Goal: Communication & Community: Answer question/provide support

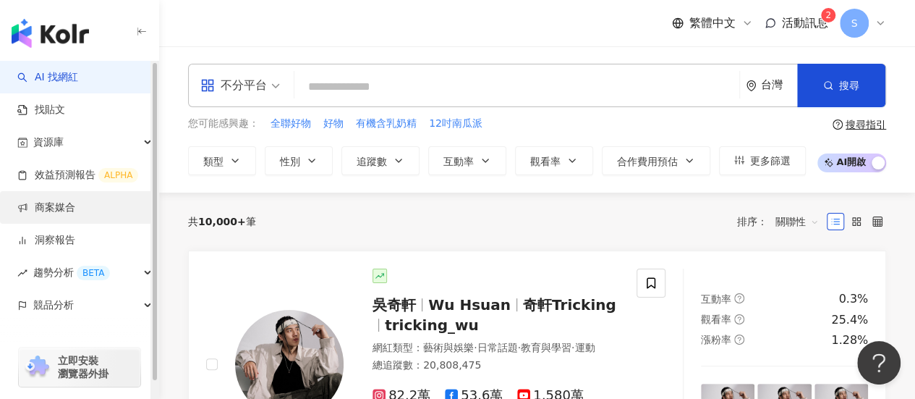
click at [75, 213] on link "商案媒合" at bounding box center [46, 207] width 58 height 14
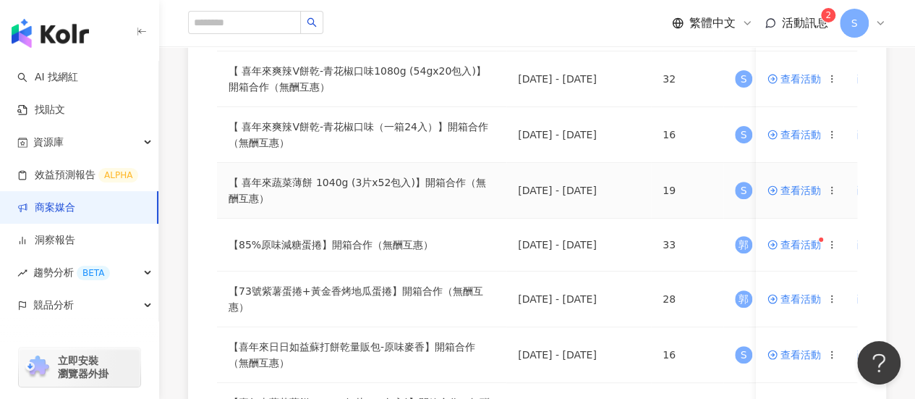
scroll to position [145, 0]
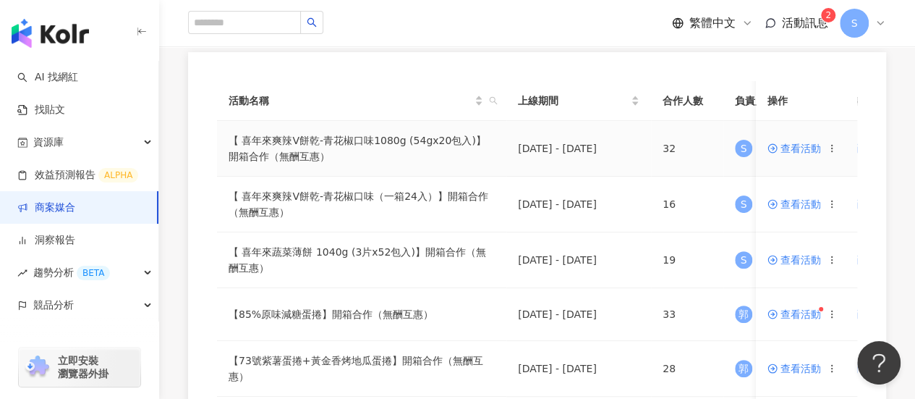
click at [783, 151] on span "查看活動" at bounding box center [794, 148] width 54 height 10
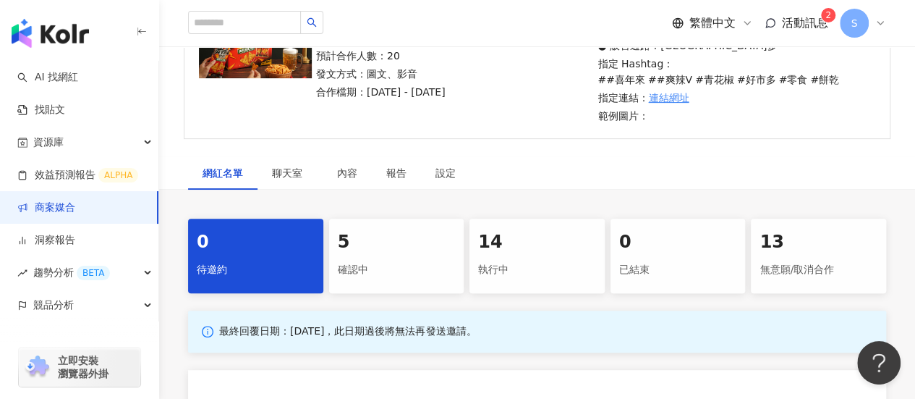
scroll to position [217, 0]
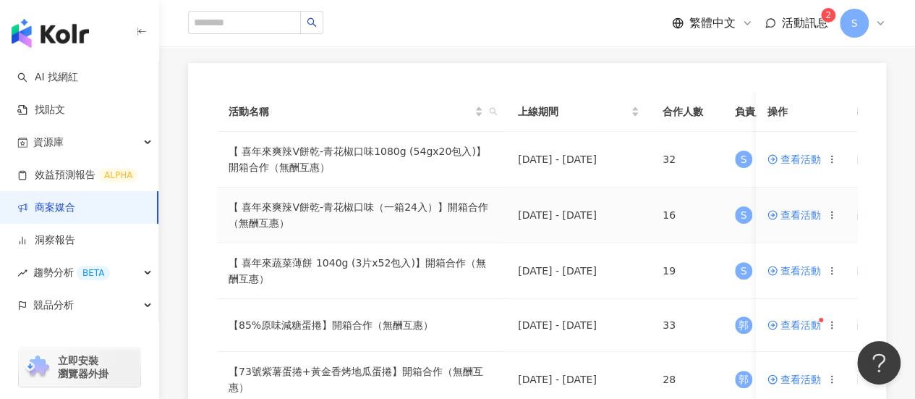
scroll to position [145, 0]
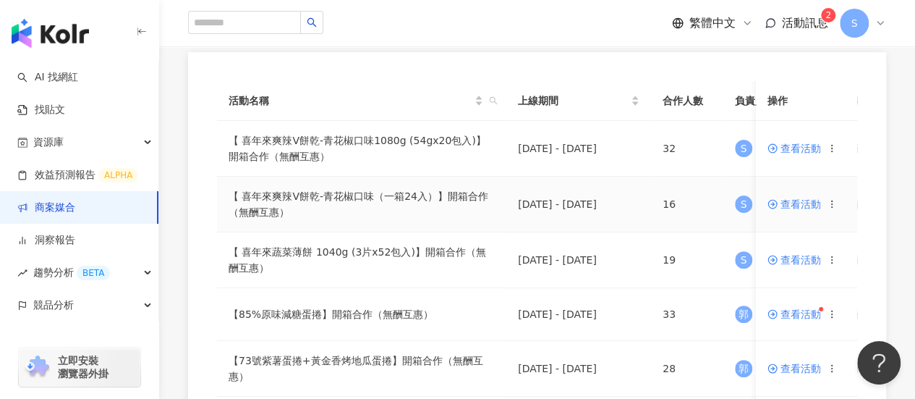
click at [796, 200] on span "查看活動" at bounding box center [794, 204] width 54 height 10
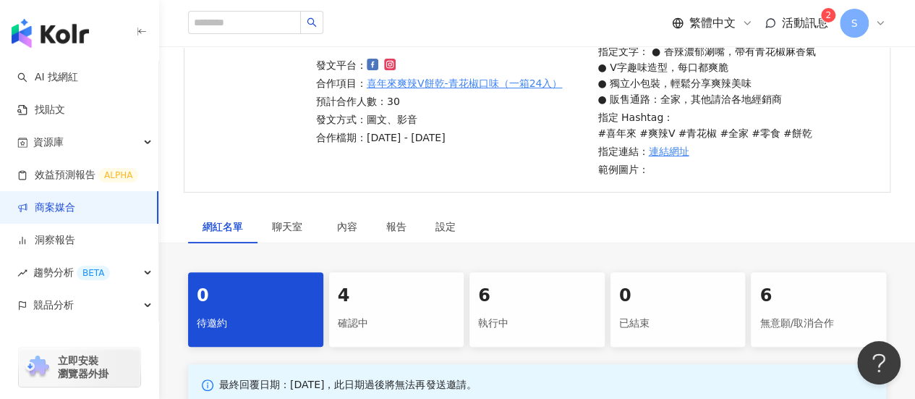
scroll to position [217, 0]
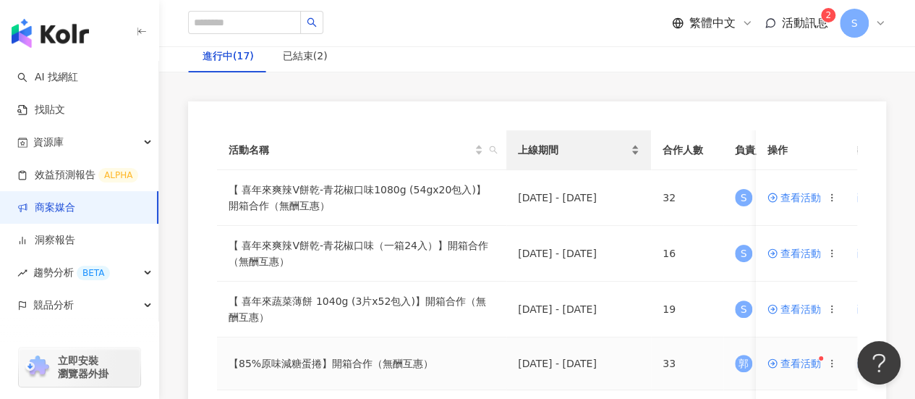
scroll to position [217, 0]
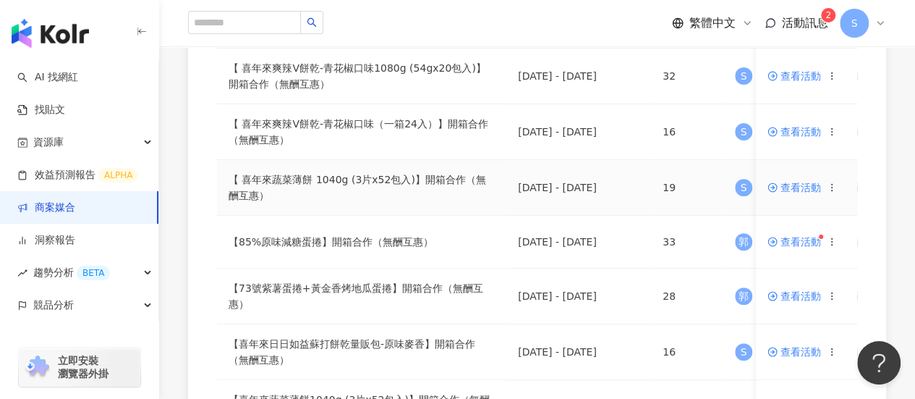
click at [791, 184] on span "查看活動" at bounding box center [794, 187] width 54 height 10
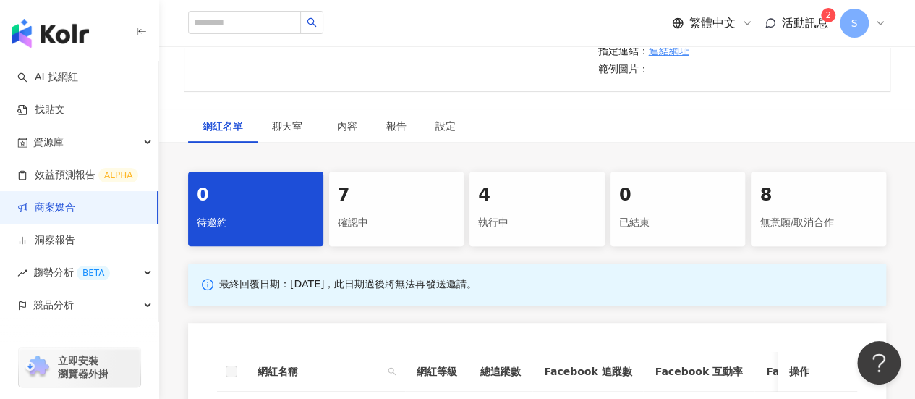
scroll to position [289, 0]
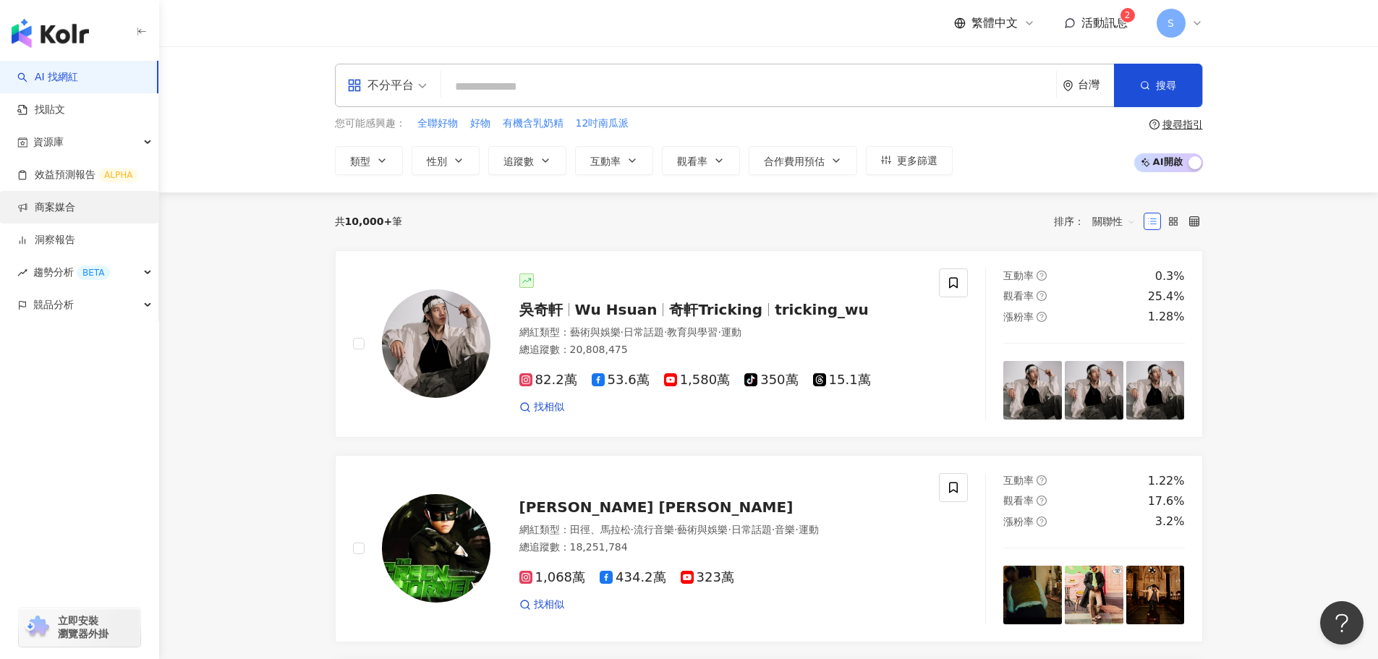
click at [72, 202] on link "商案媒合" at bounding box center [46, 207] width 58 height 14
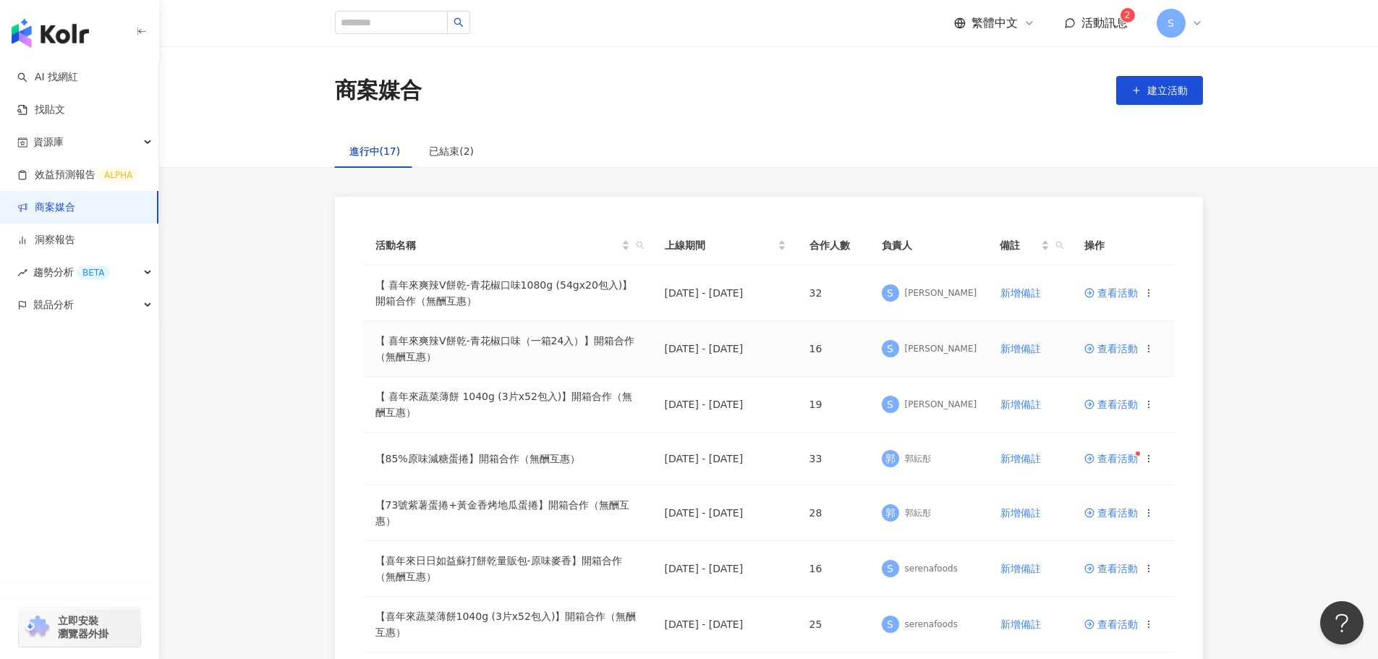
click at [914, 345] on span "查看活動" at bounding box center [1111, 349] width 54 height 10
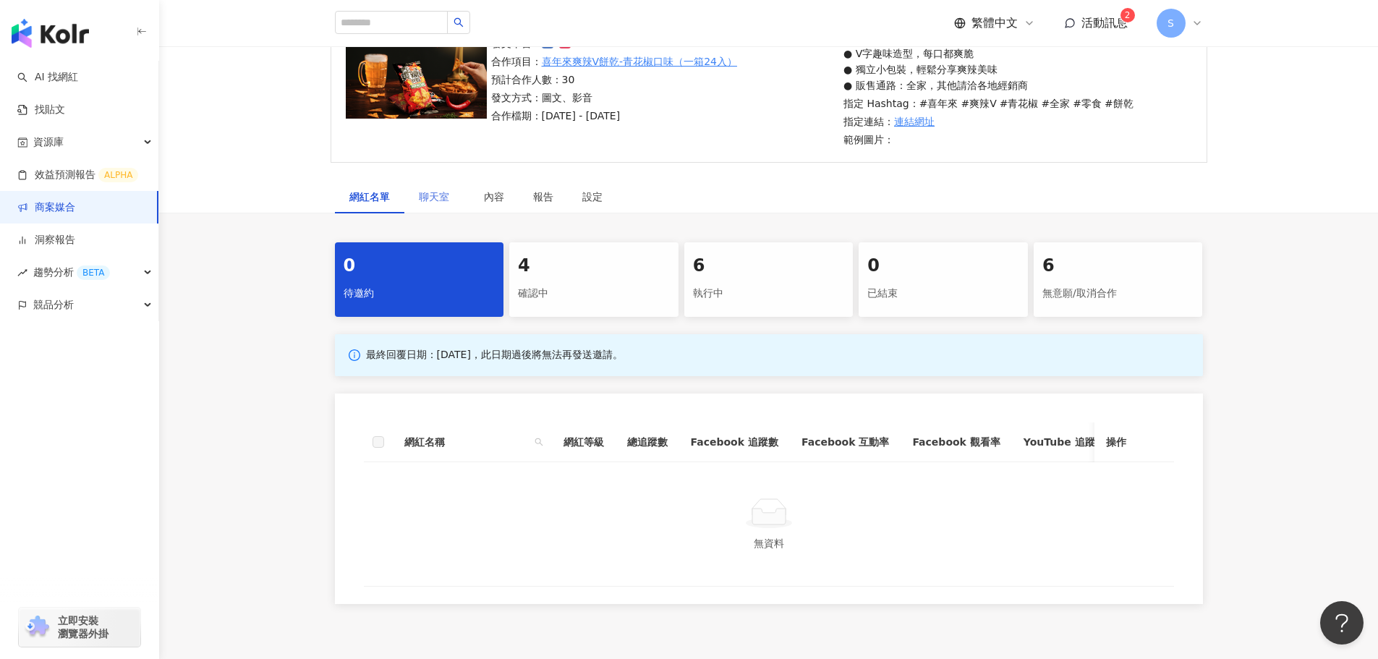
scroll to position [67, 0]
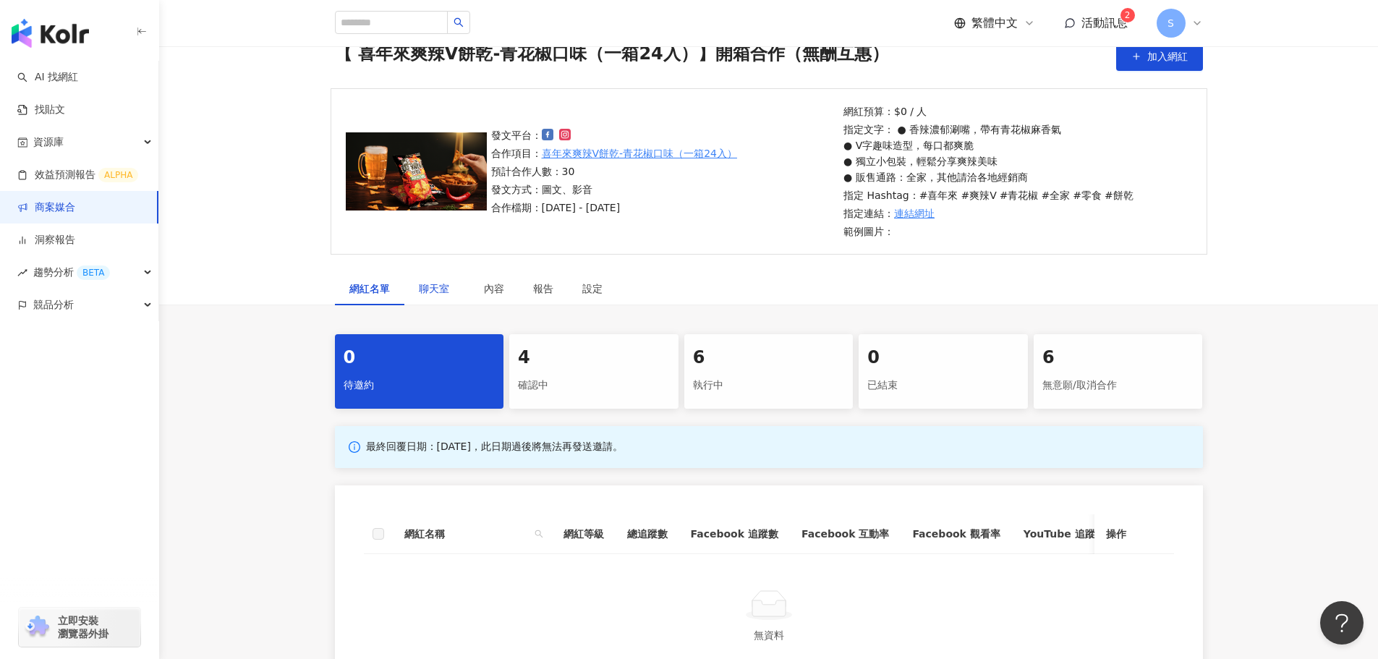
click at [420, 291] on span "聊天室" at bounding box center [437, 289] width 36 height 10
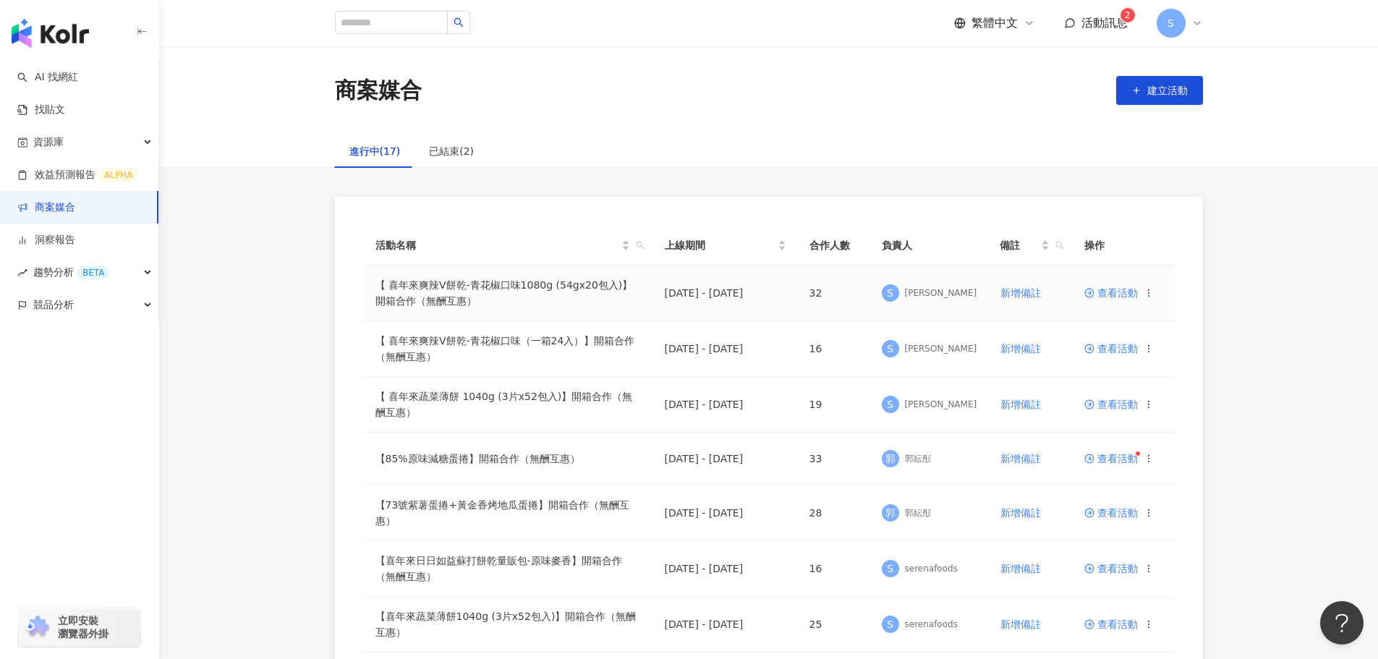
click at [914, 292] on span "查看活動" at bounding box center [1111, 293] width 54 height 10
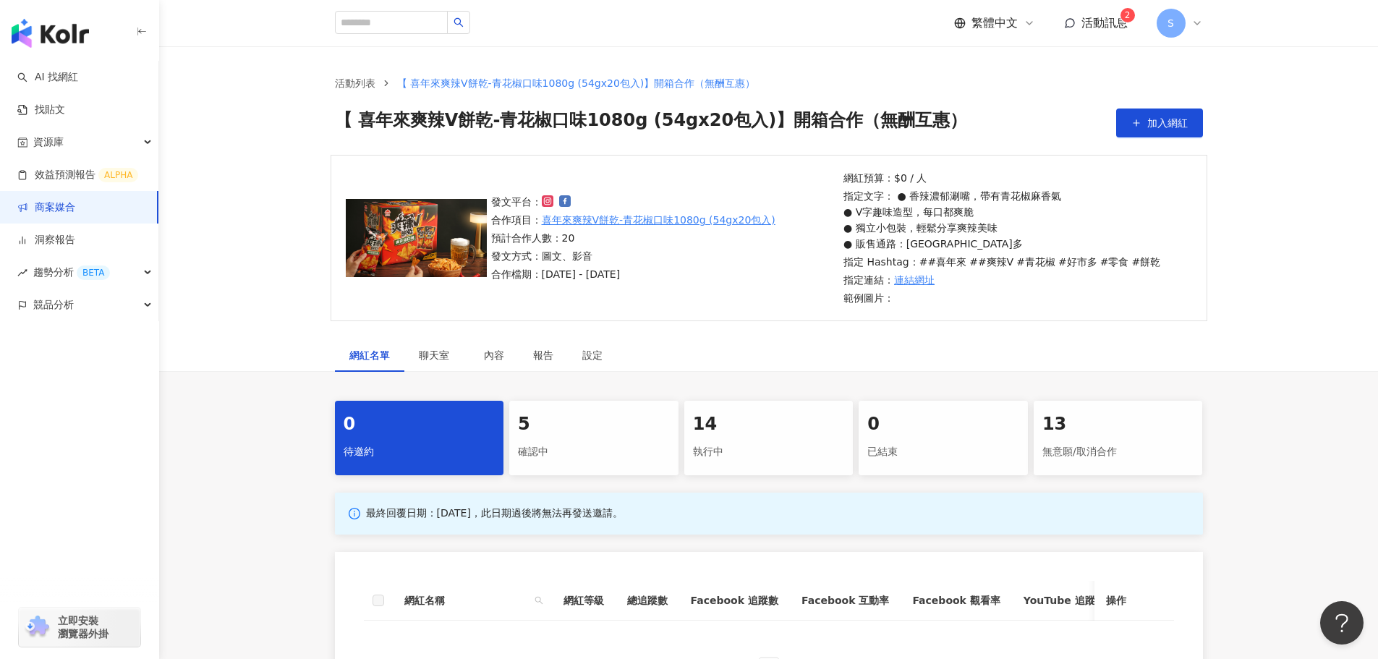
click at [726, 398] on div "14 執行中" at bounding box center [768, 438] width 169 height 74
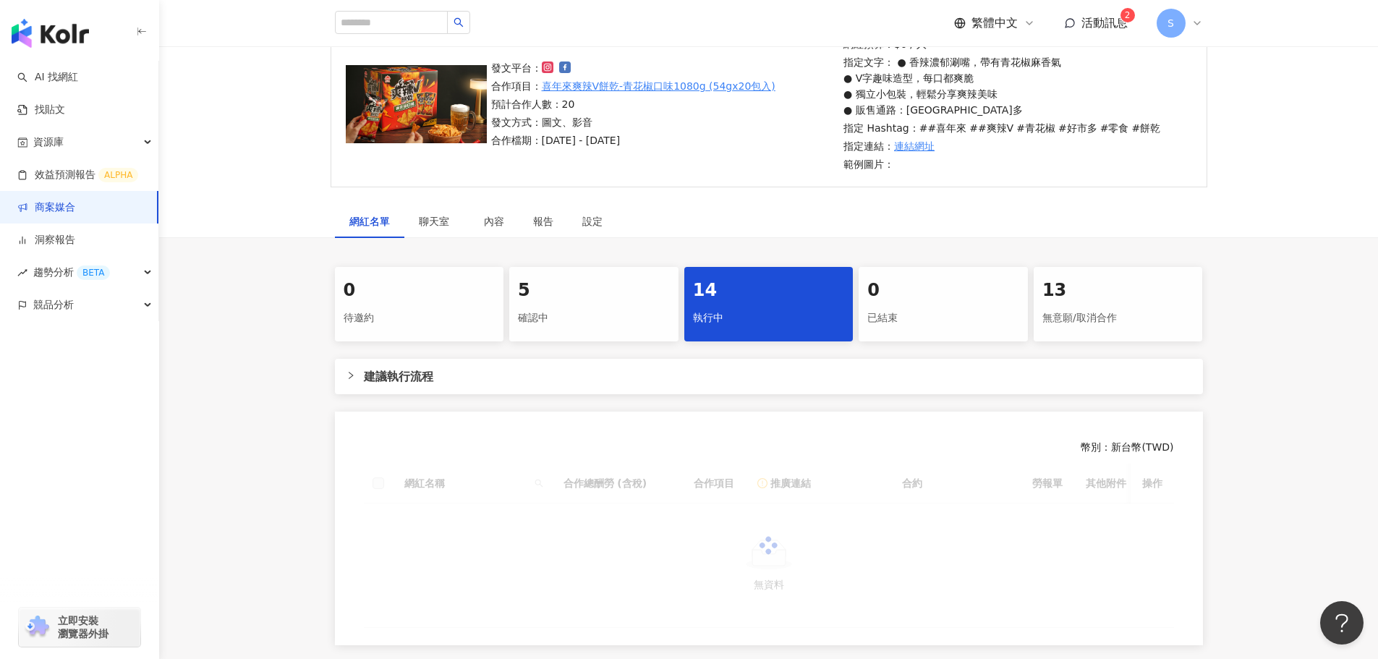
scroll to position [145, 0]
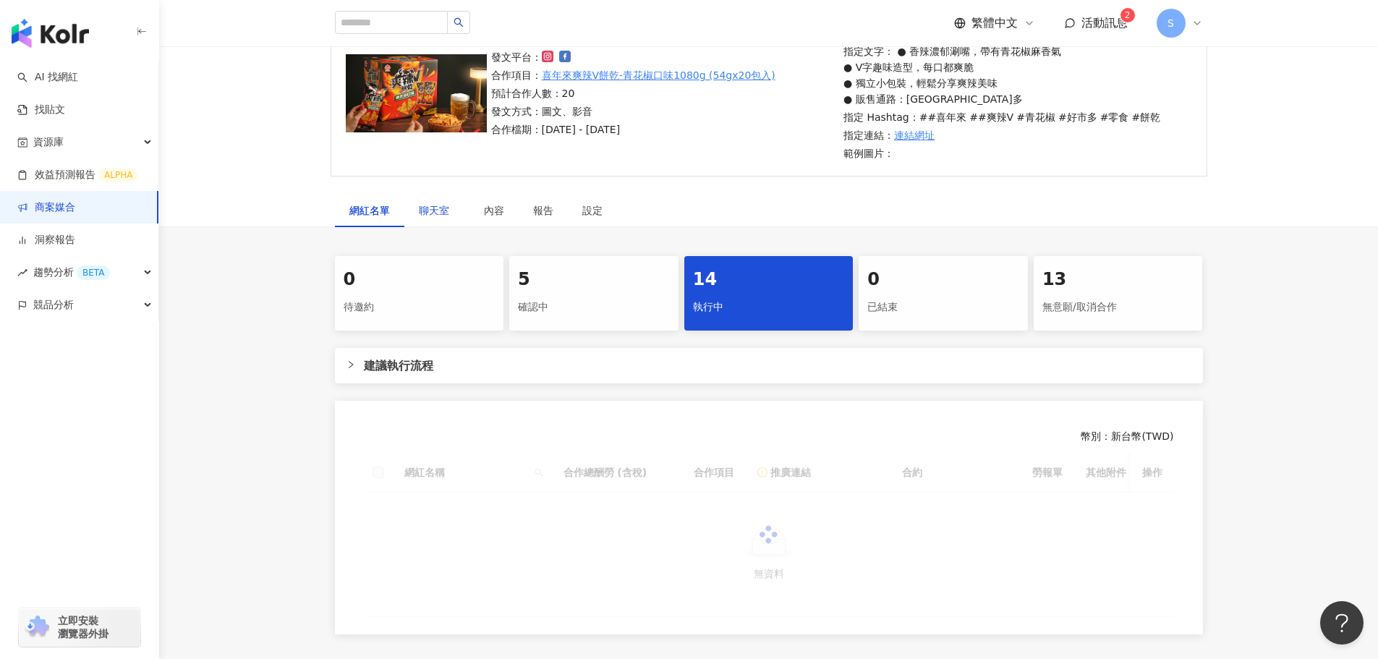
click at [433, 215] on span "聊天室" at bounding box center [437, 210] width 36 height 10
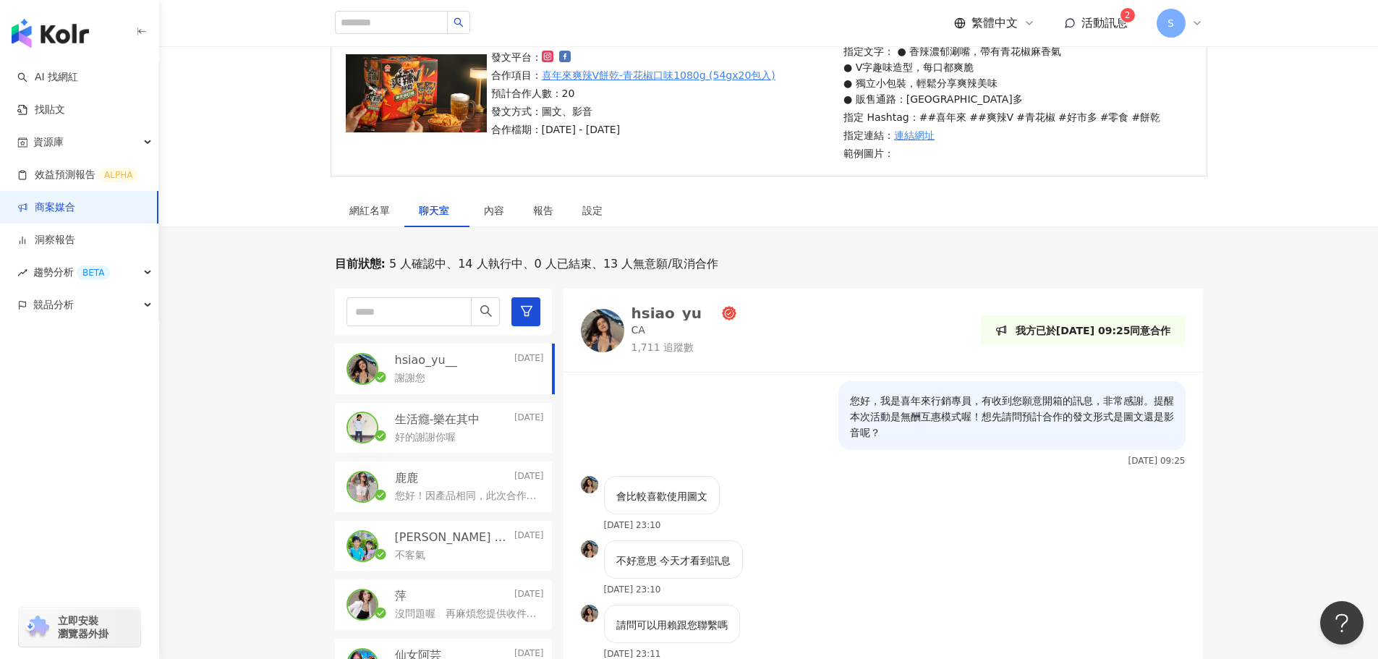
scroll to position [72, 0]
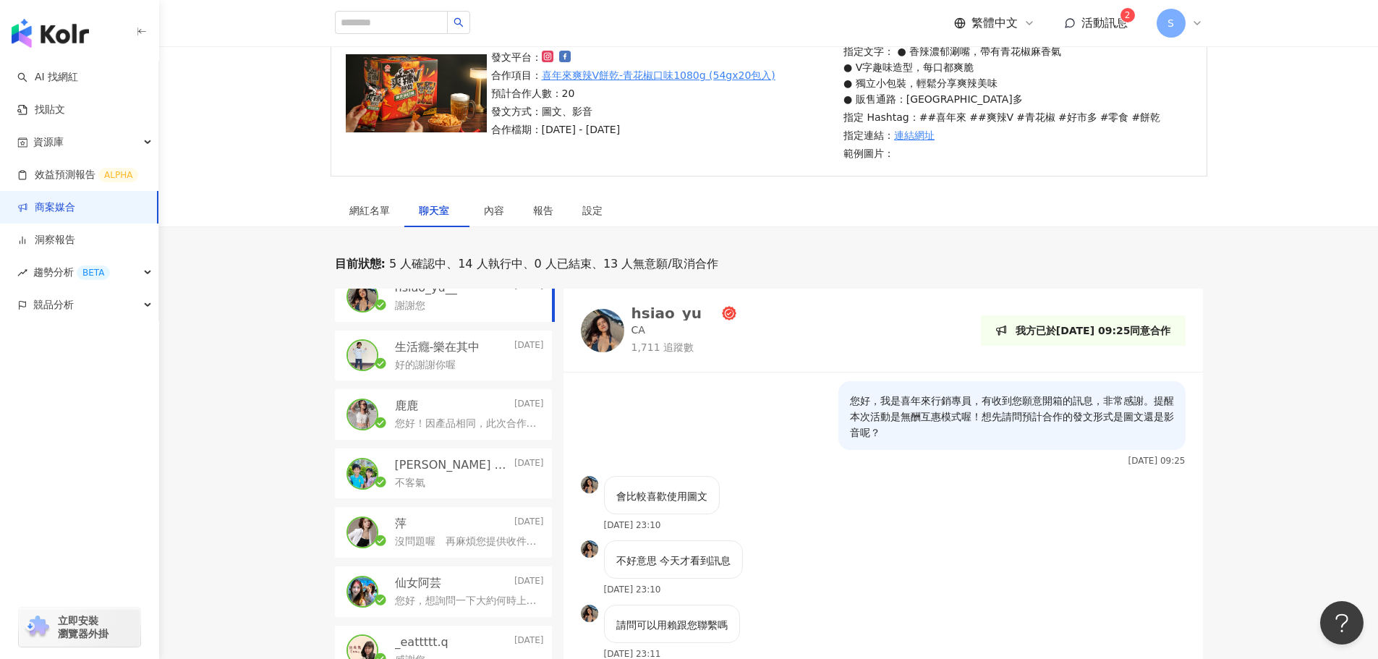
click at [480, 398] on div "鹿鹿 [DATE]" at bounding box center [469, 406] width 149 height 16
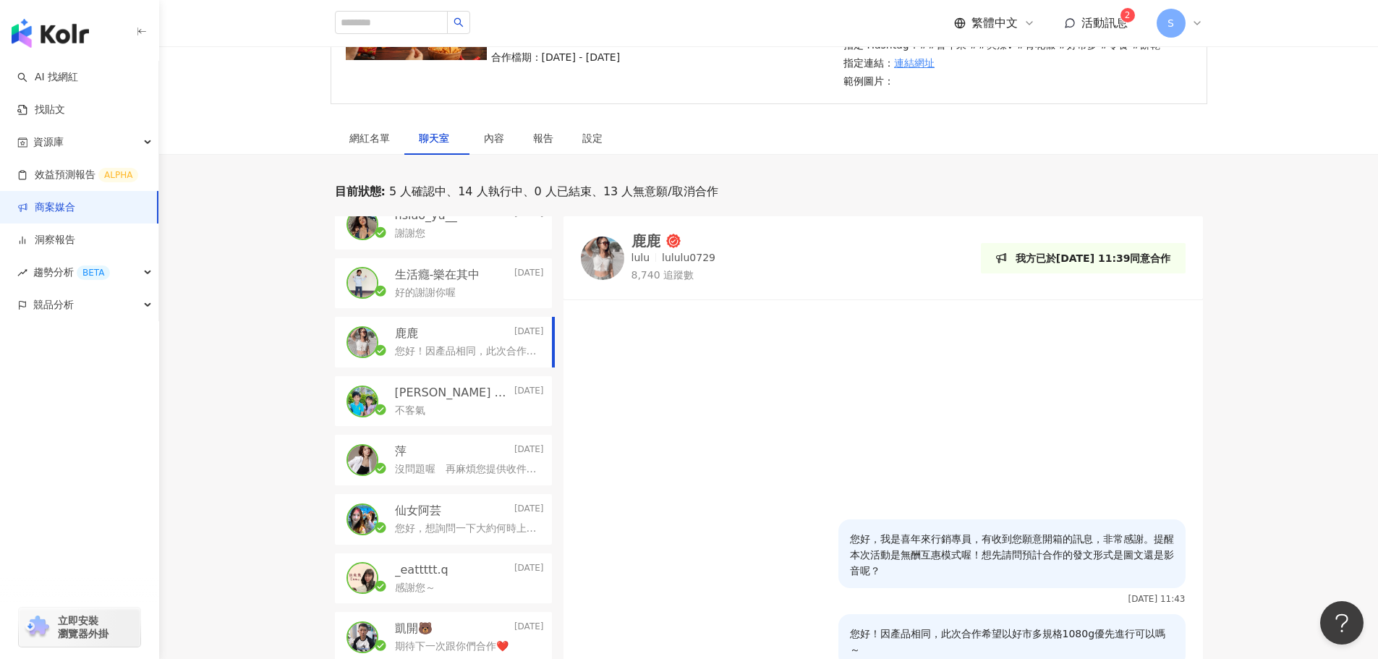
scroll to position [362, 0]
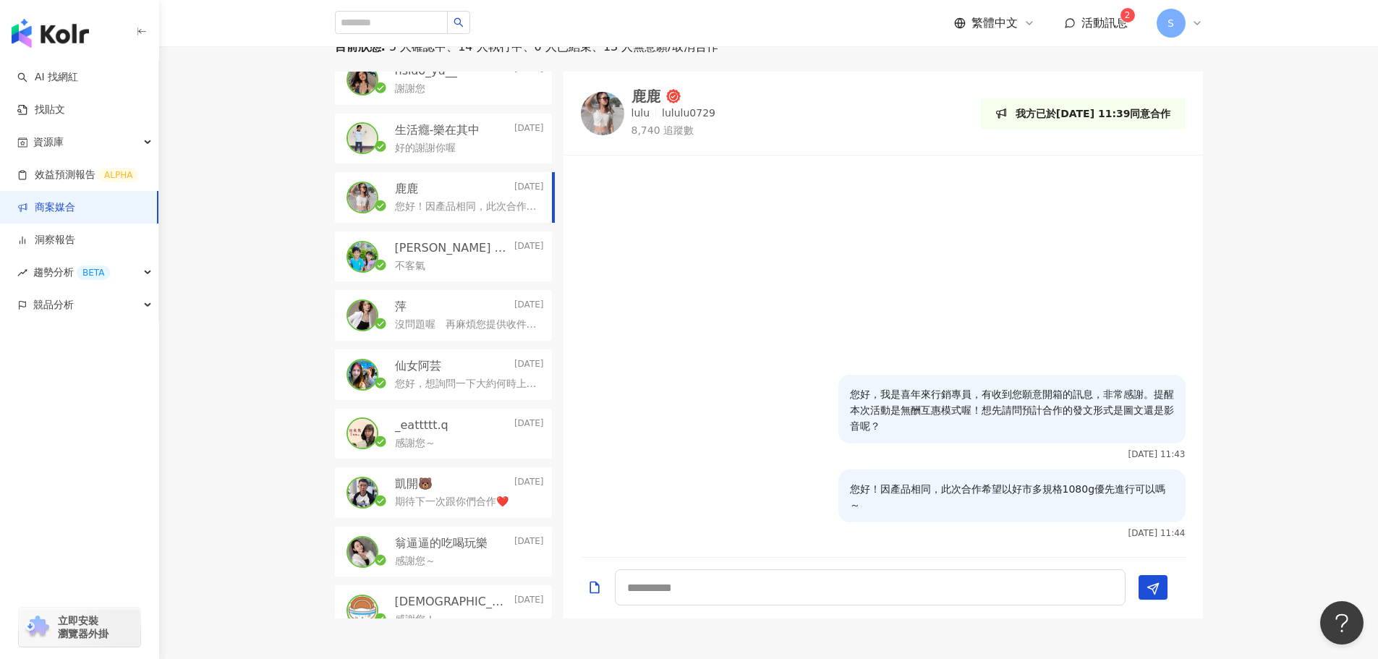
click at [424, 323] on p "沒問題喔　再麻煩您提供收件資訊～" at bounding box center [466, 325] width 143 height 14
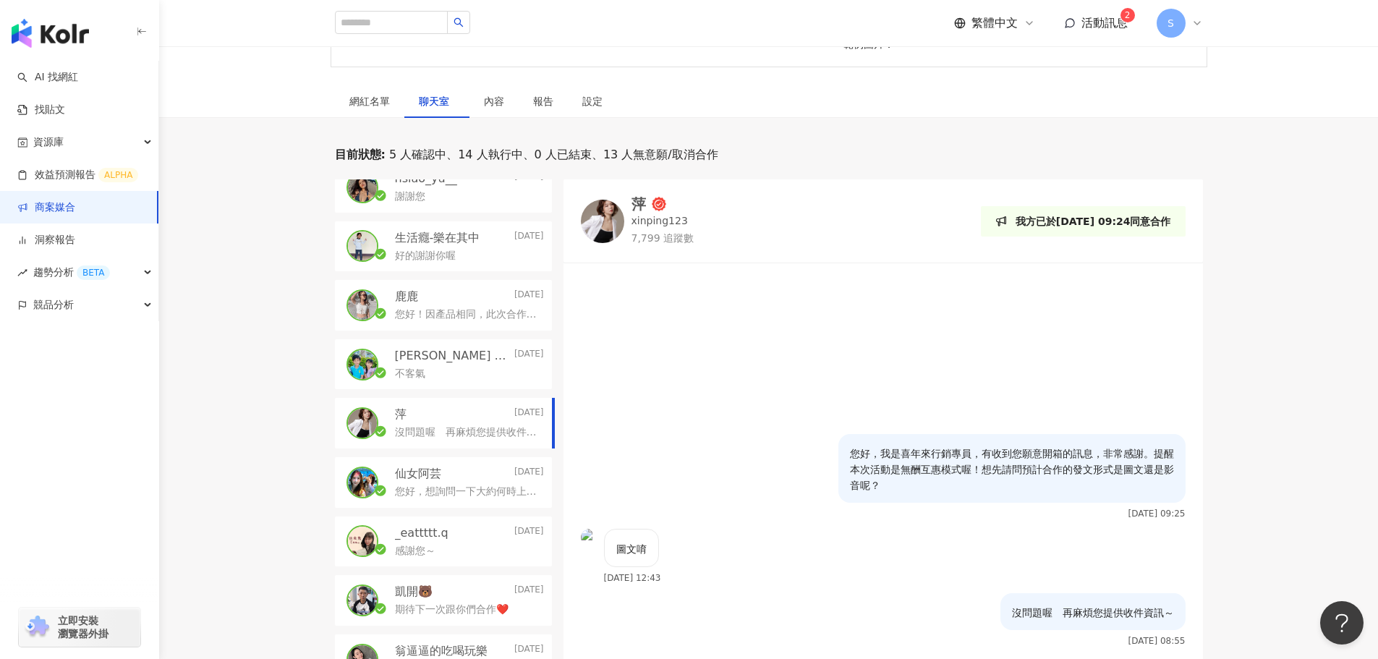
scroll to position [362, 0]
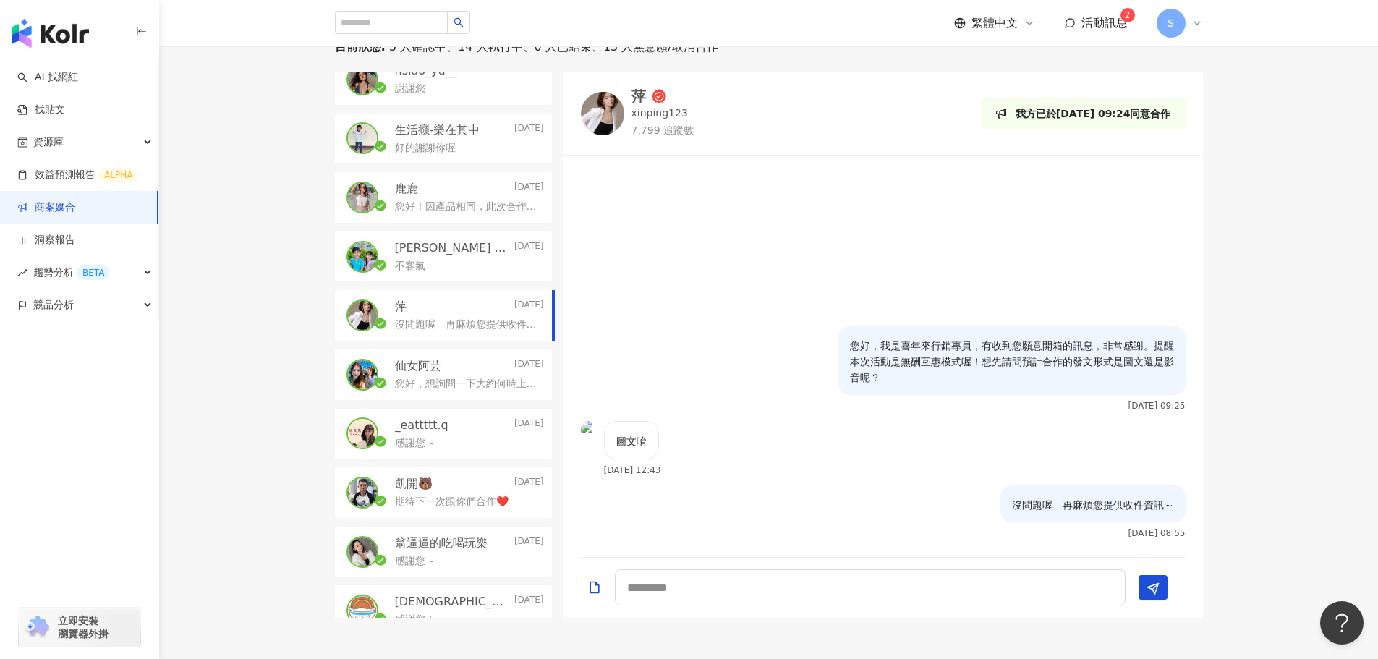
click at [438, 268] on div "不客氣" at bounding box center [469, 264] width 149 height 17
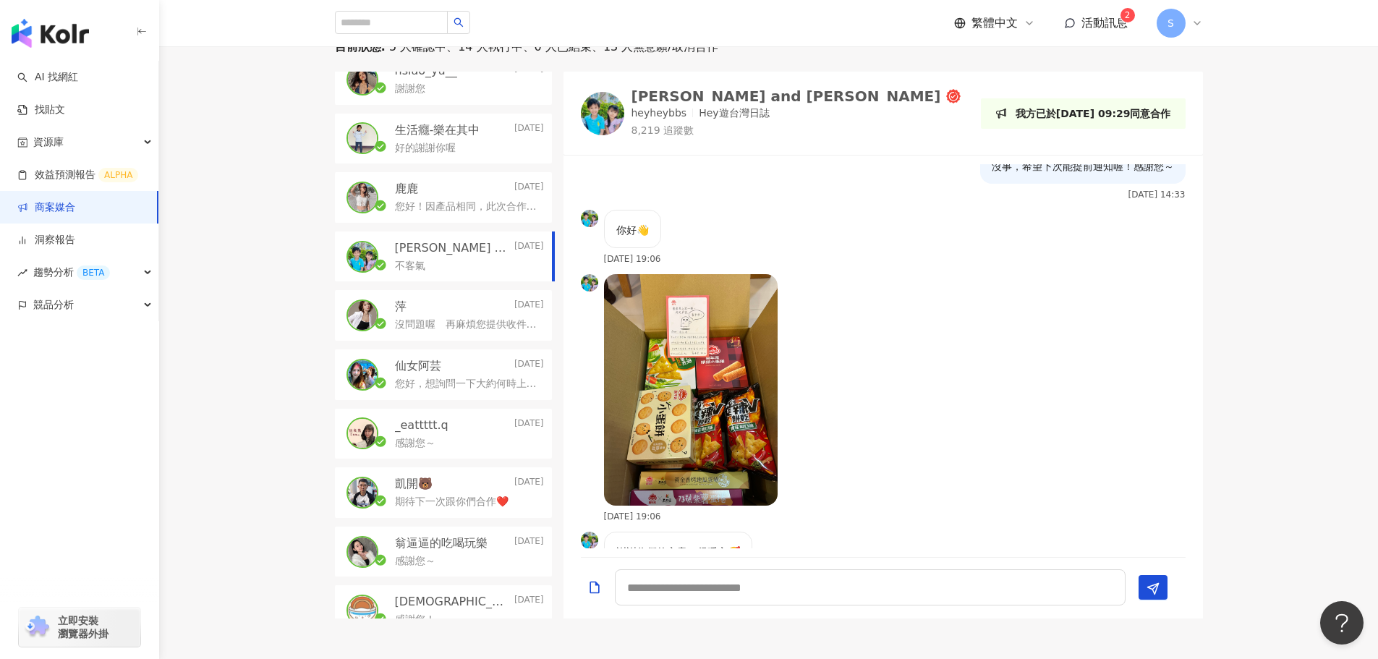
scroll to position [1397, 0]
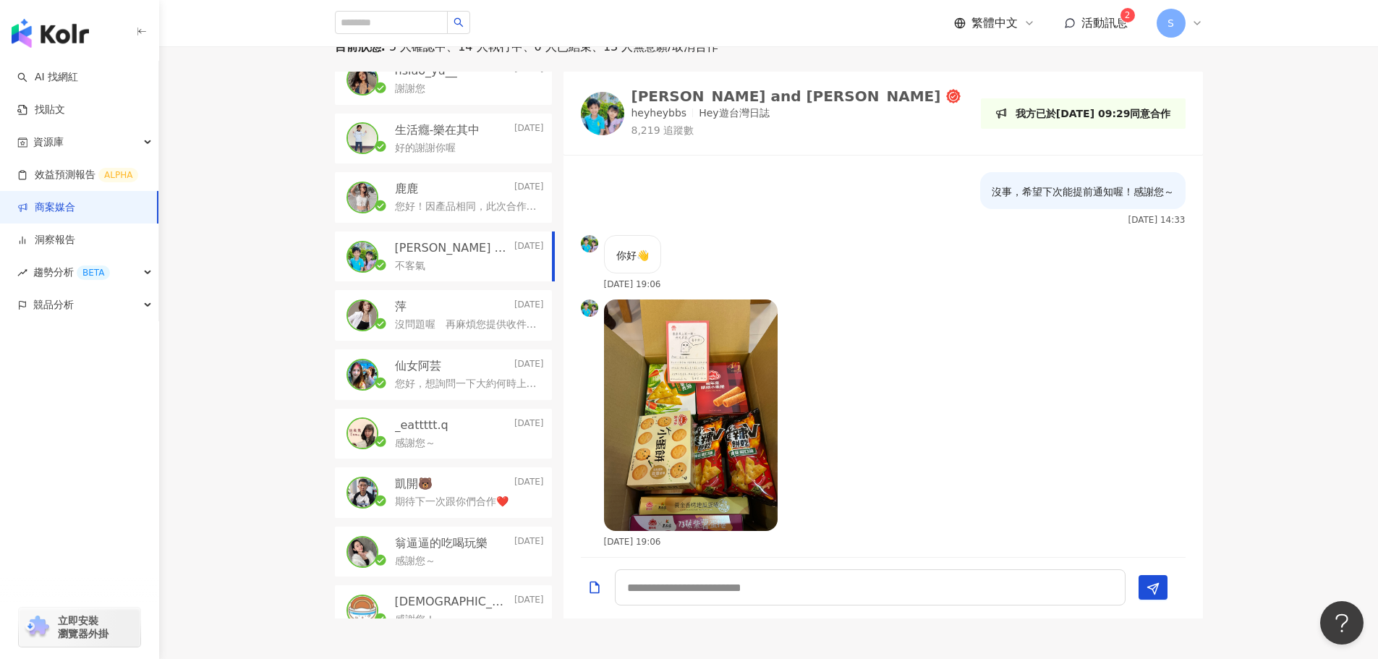
click at [447, 398] on div "凱開🐻 [DATE]" at bounding box center [469, 484] width 149 height 16
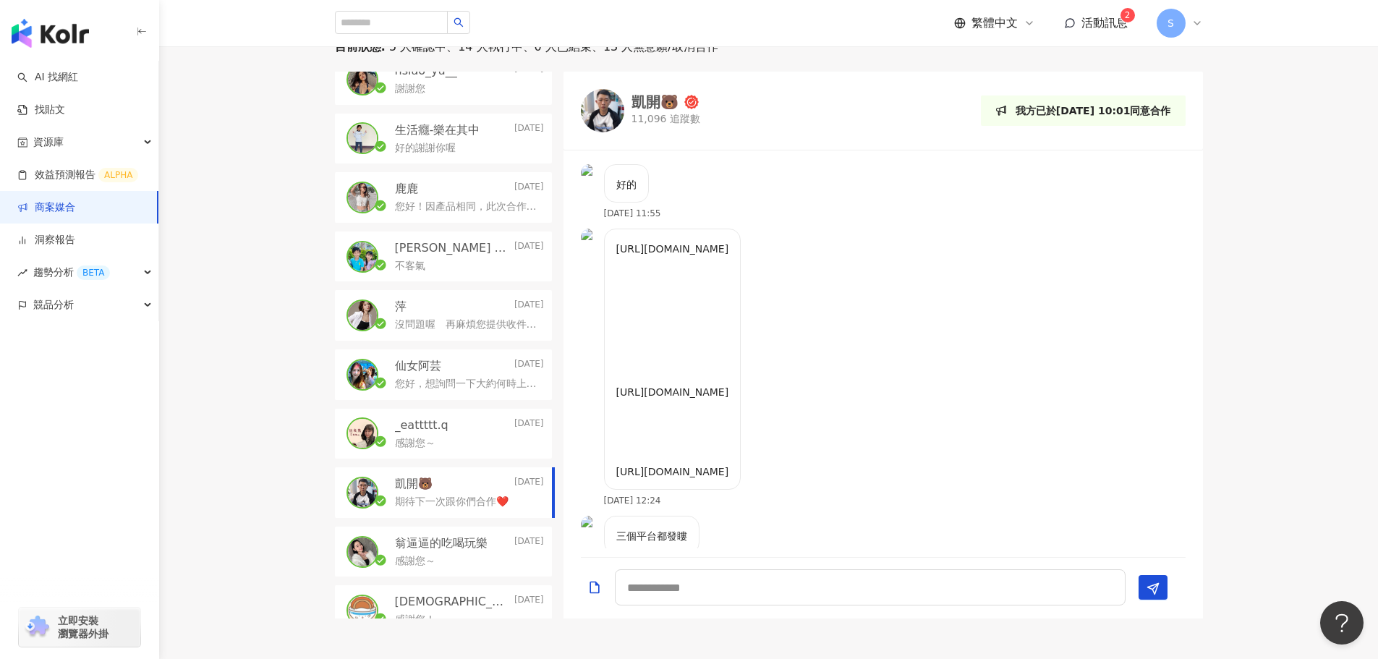
scroll to position [557, 0]
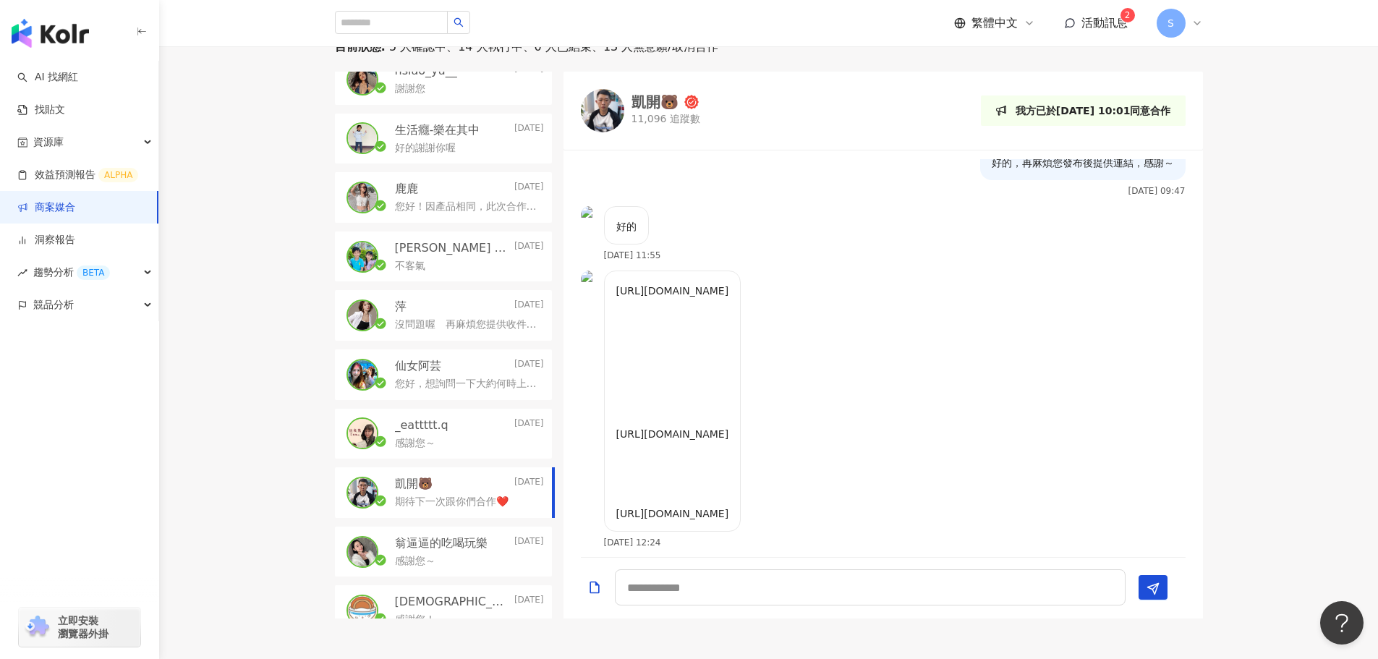
click at [914, 21] on span "活動訊息" at bounding box center [1104, 23] width 46 height 14
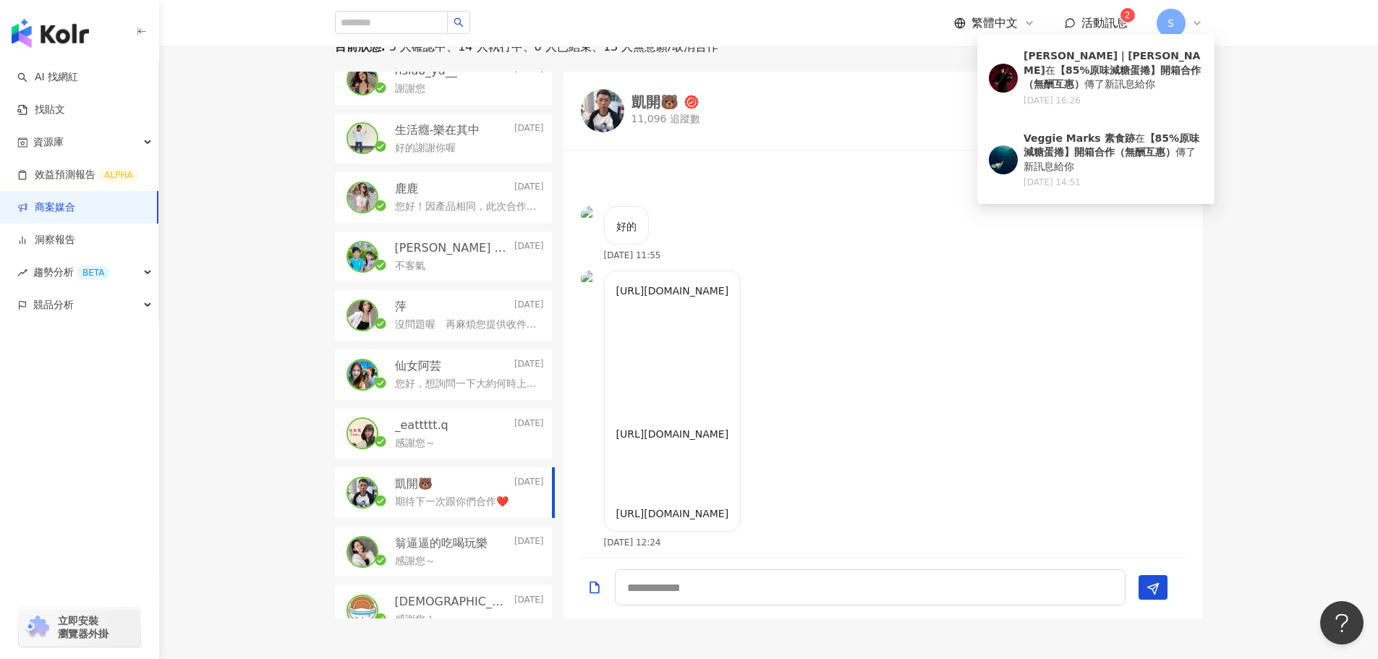
click at [914, 21] on span "活動訊息" at bounding box center [1104, 23] width 46 height 14
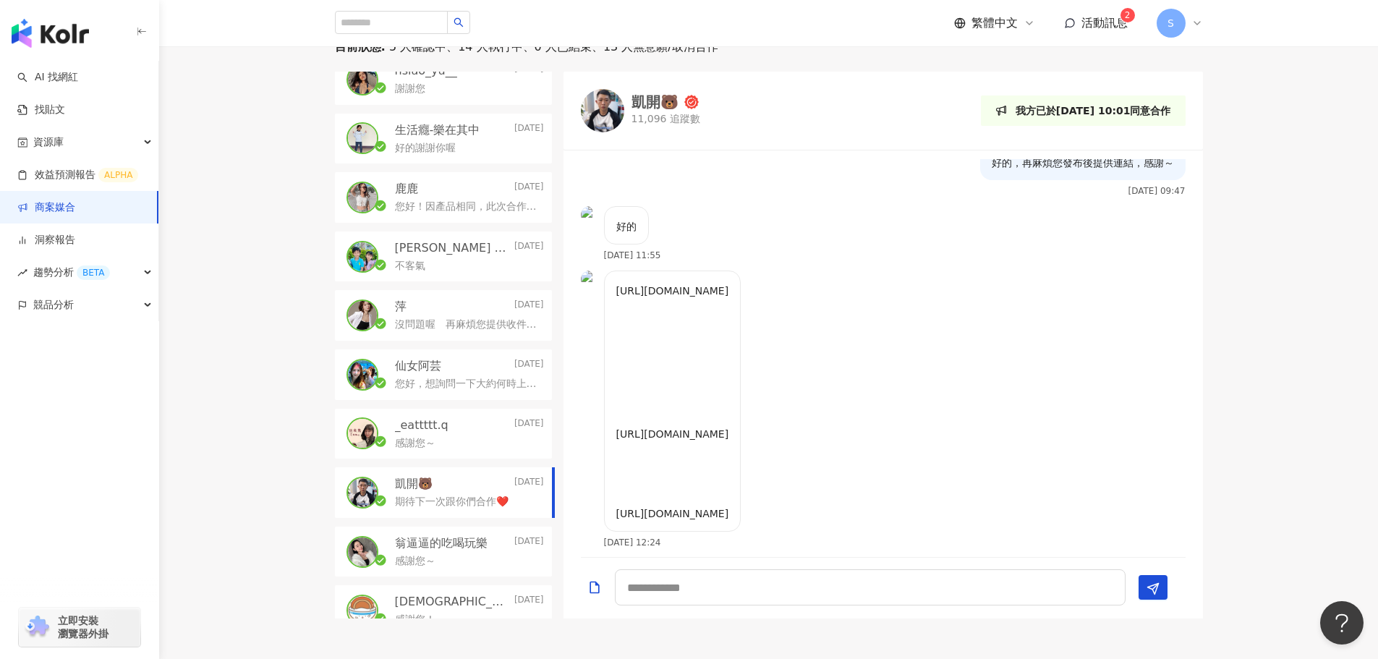
click at [914, 29] on span "活動訊息" at bounding box center [1104, 23] width 46 height 14
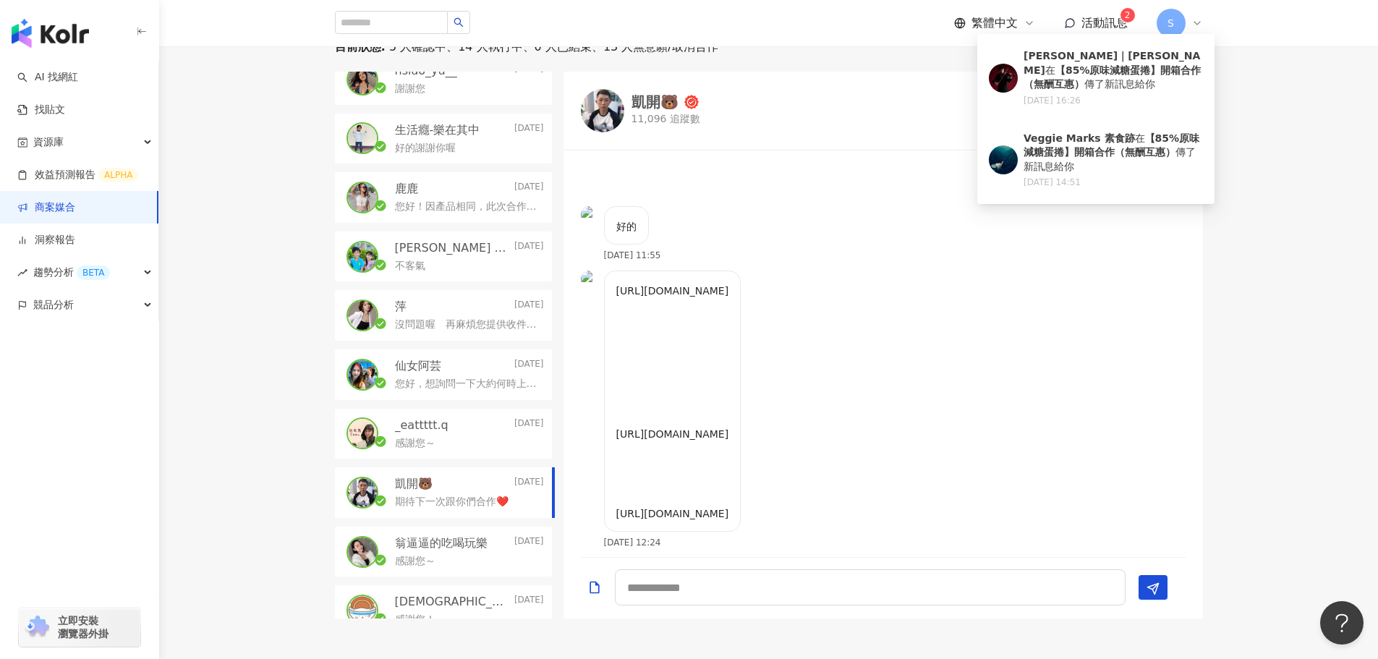
click at [914, 29] on span "活動訊息" at bounding box center [1104, 23] width 46 height 14
